Goal: Task Accomplishment & Management: Complete application form

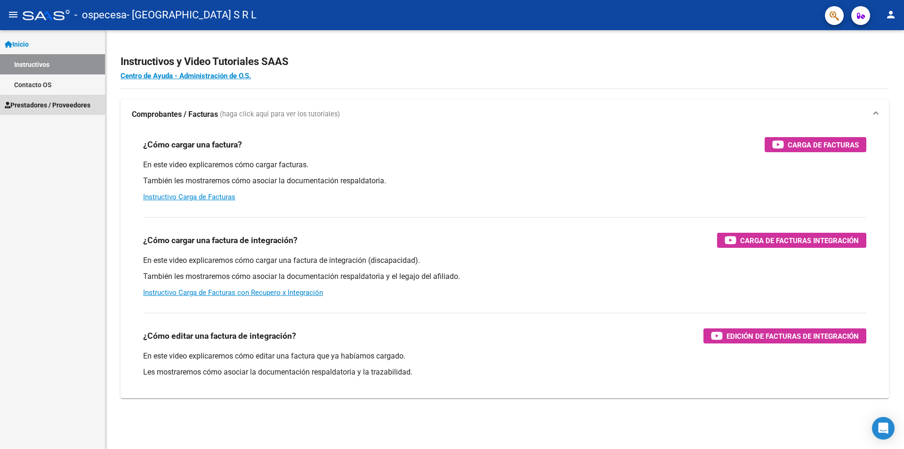
click at [35, 103] on span "Prestadores / Proveedores" at bounding box center [48, 105] width 86 height 10
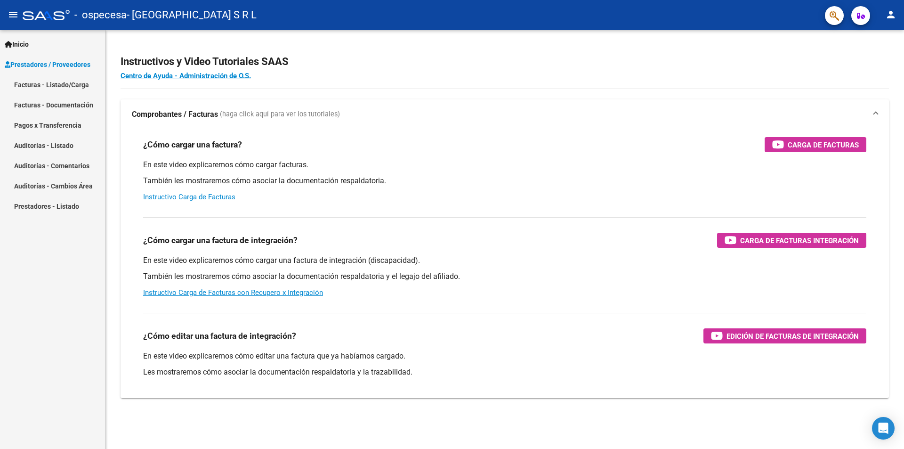
click at [44, 121] on link "Pagos x Transferencia" at bounding box center [52, 125] width 105 height 20
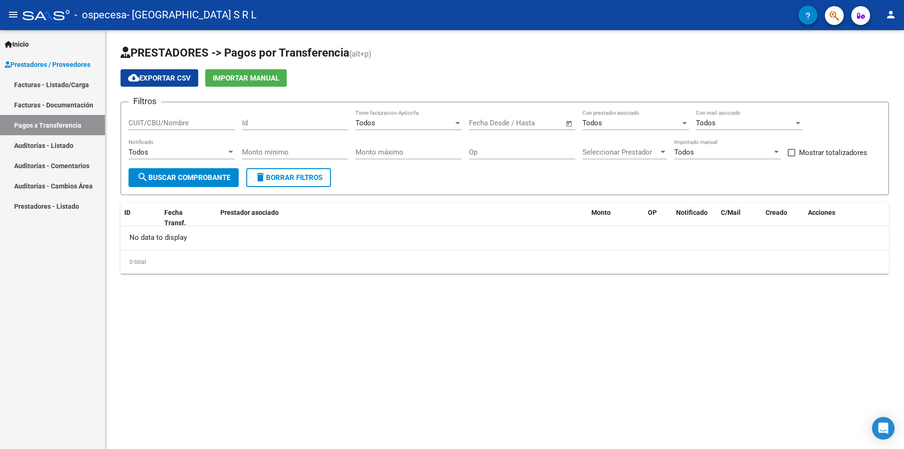
click at [44, 84] on link "Facturas - Listado/Carga" at bounding box center [52, 84] width 105 height 20
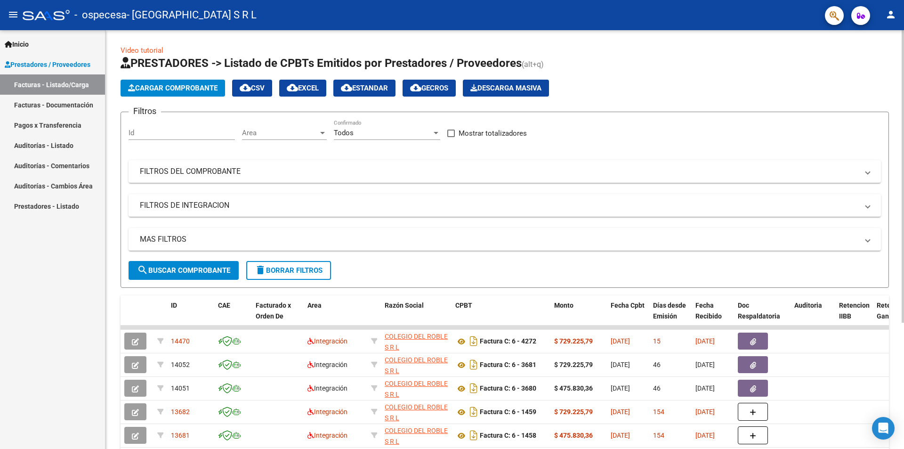
click at [163, 84] on span "Cargar Comprobante" at bounding box center [172, 88] width 89 height 8
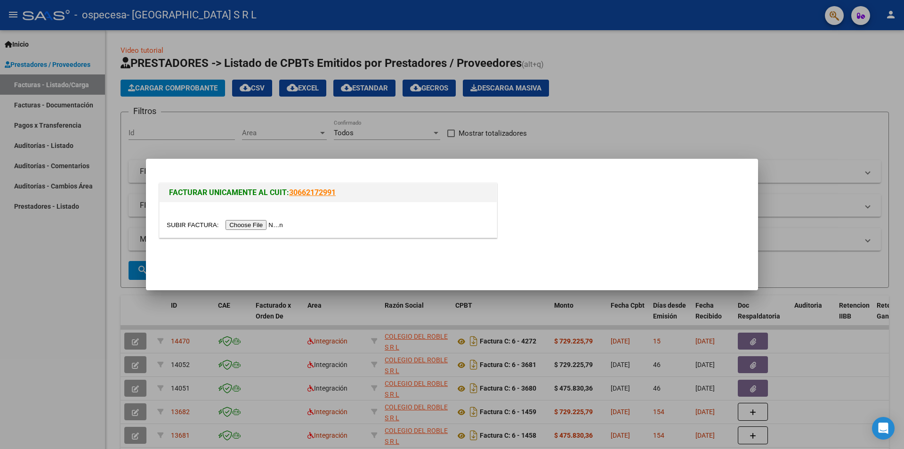
click at [232, 226] on input "file" at bounding box center [226, 225] width 119 height 10
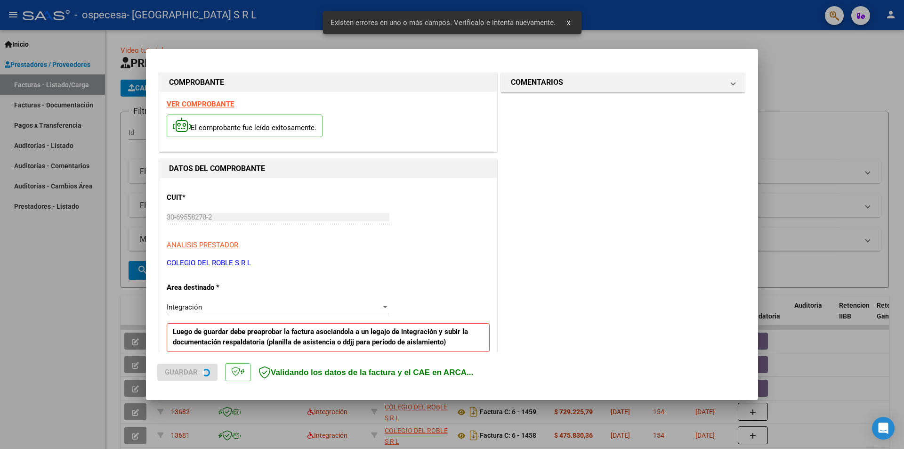
scroll to position [164, 0]
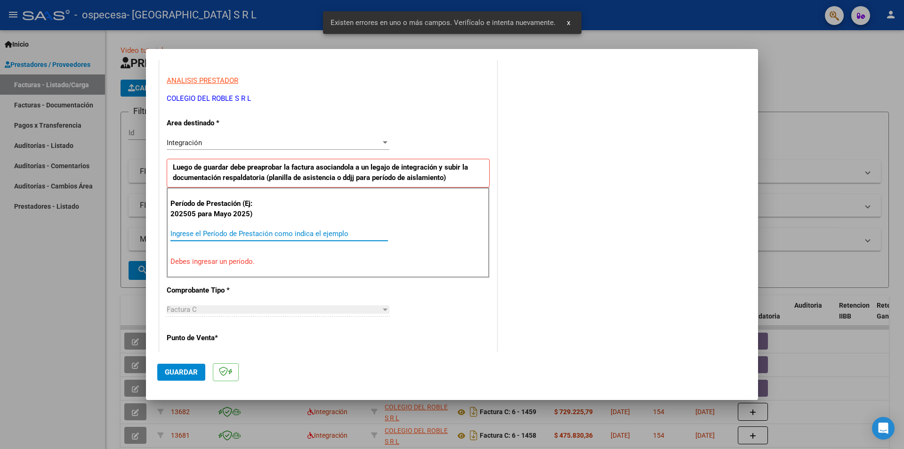
click at [214, 234] on input "Ingrese el Período de Prestación como indica el ejemplo" at bounding box center [279, 233] width 218 height 8
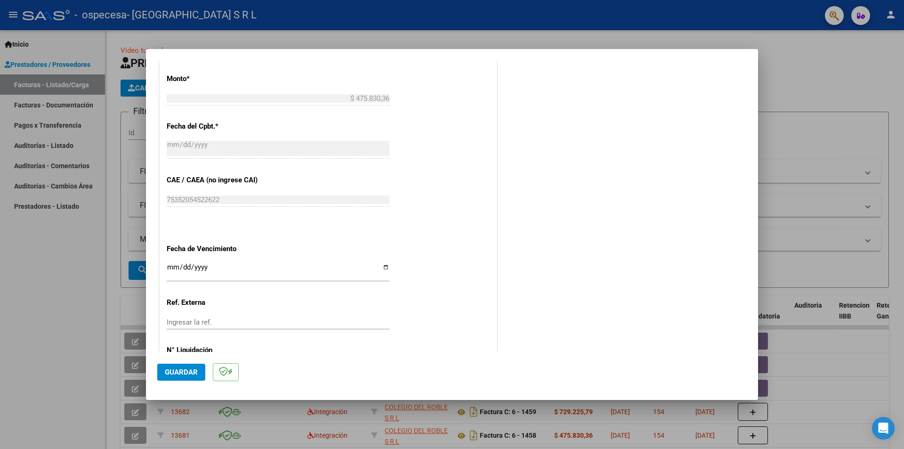
scroll to position [537, 0]
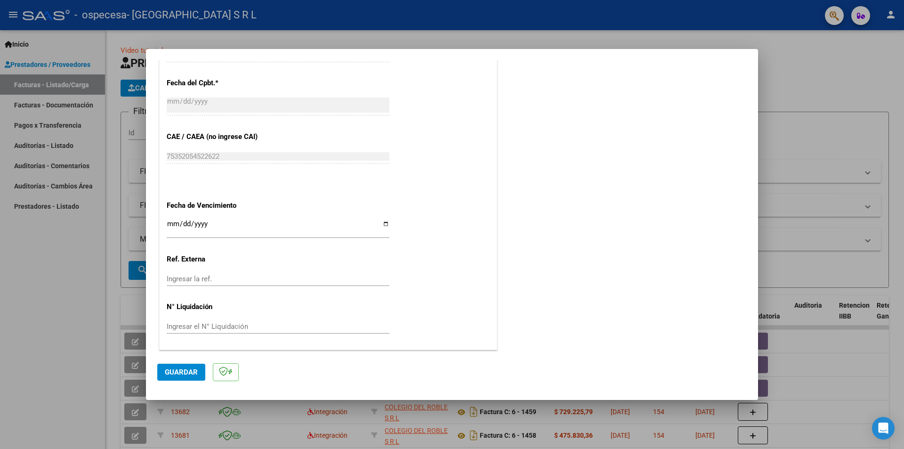
type input "202508"
click at [187, 373] on span "Guardar" at bounding box center [181, 372] width 33 height 8
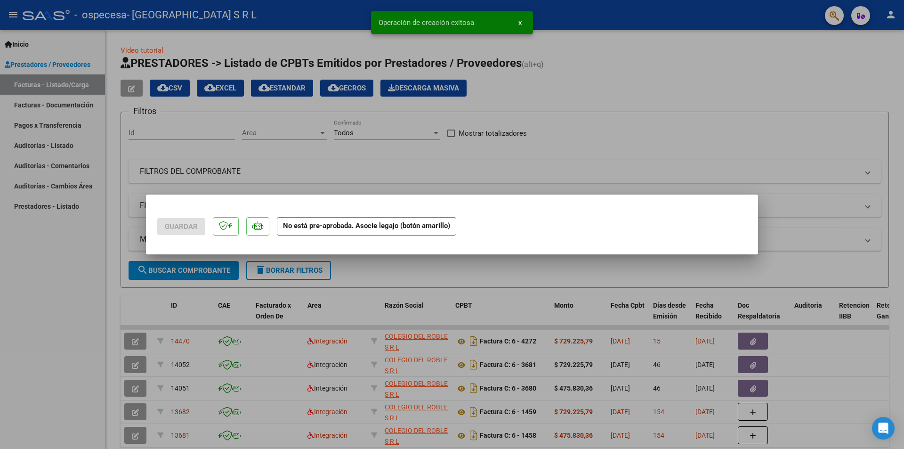
scroll to position [0, 0]
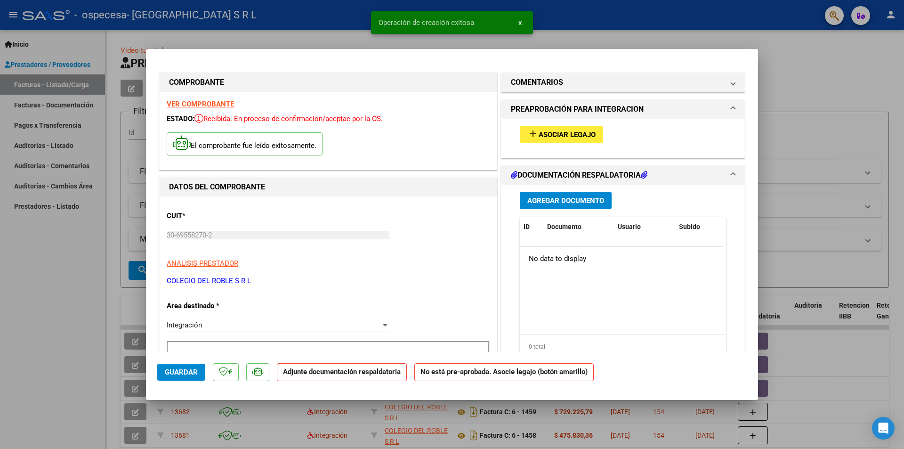
click at [533, 130] on mat-icon "add" at bounding box center [532, 133] width 11 height 11
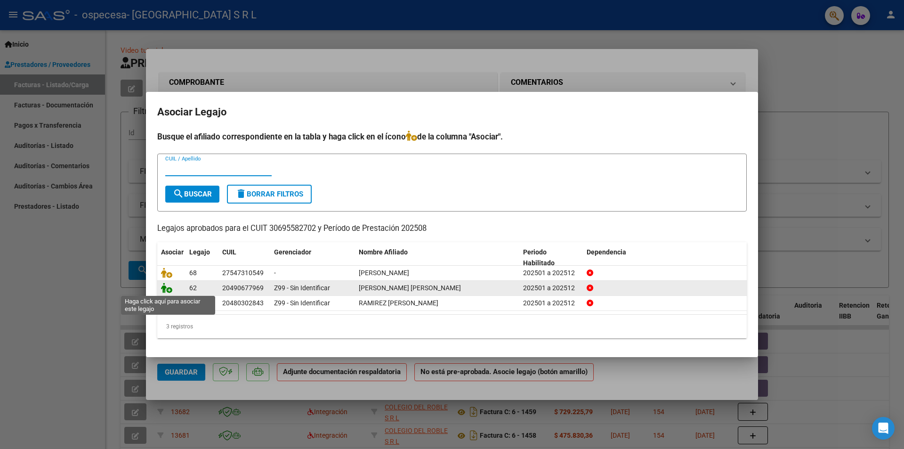
click at [167, 288] on icon at bounding box center [166, 287] width 11 height 10
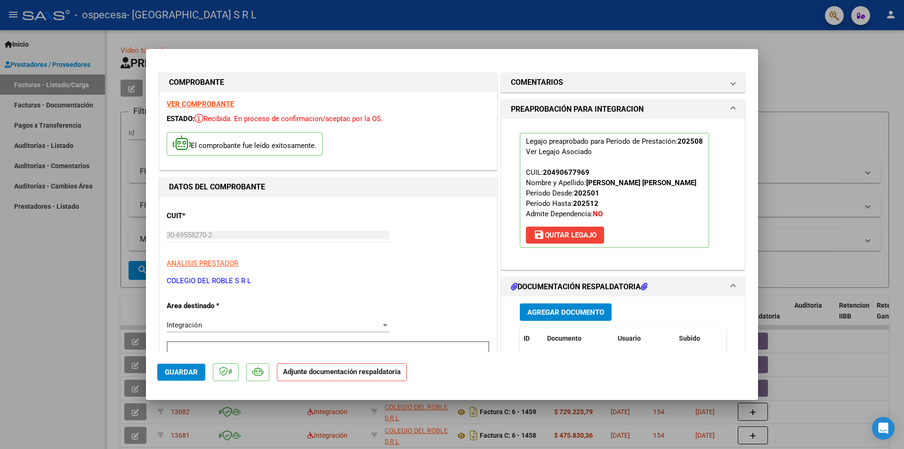
scroll to position [94, 0]
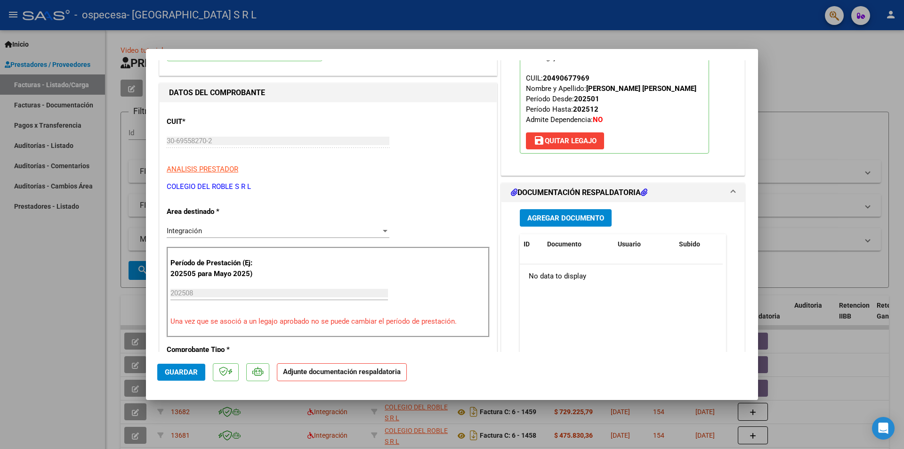
click at [533, 217] on span "Agregar Documento" at bounding box center [565, 218] width 77 height 8
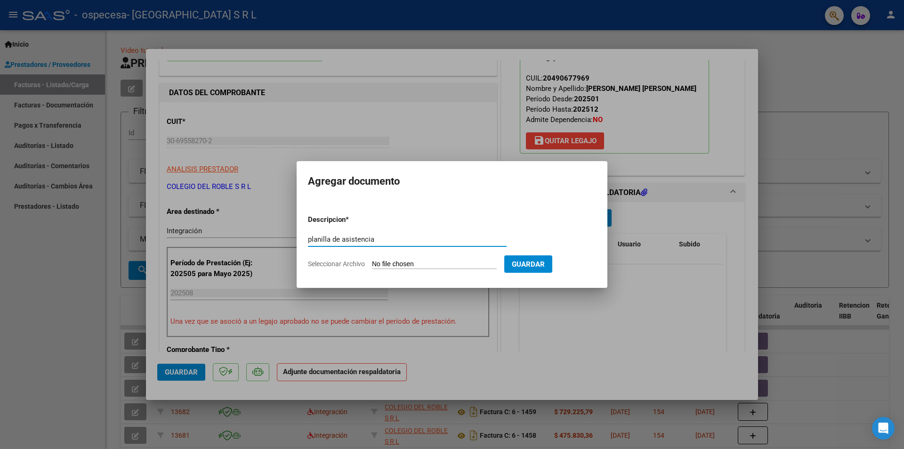
type input "planilla de asistencia"
click at [402, 262] on input "Seleccionar Archivo" at bounding box center [434, 264] width 125 height 9
type input "C:\fakepath\Gainza Gael.pdf"
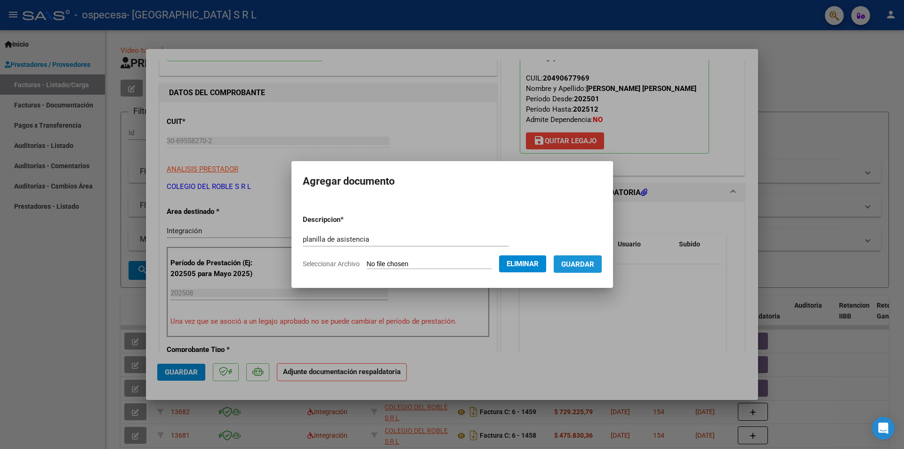
click at [575, 264] on span "Guardar" at bounding box center [577, 264] width 33 height 8
